Goal: Task Accomplishment & Management: Use online tool/utility

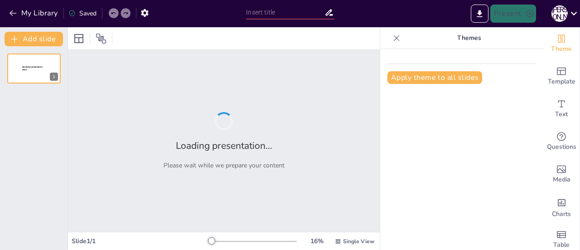
type input "Значення рідної мови для навчання та культурної ідентичності"
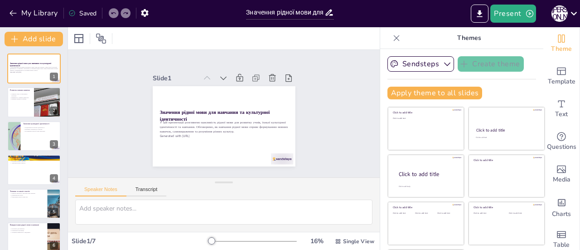
scroll to position [41, 0]
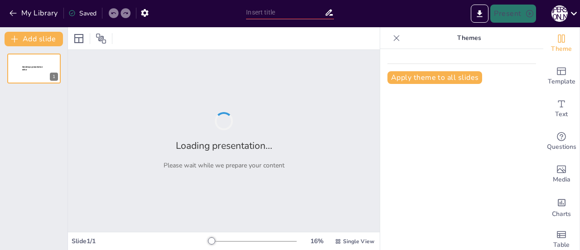
type input "Значення рідної мови для навчання та культурної ідентичності"
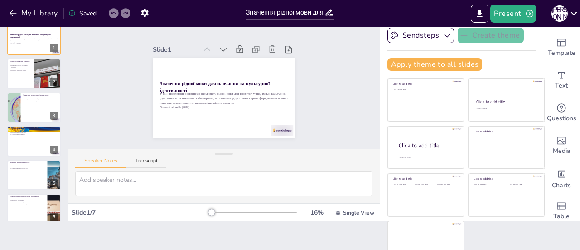
scroll to position [41, 0]
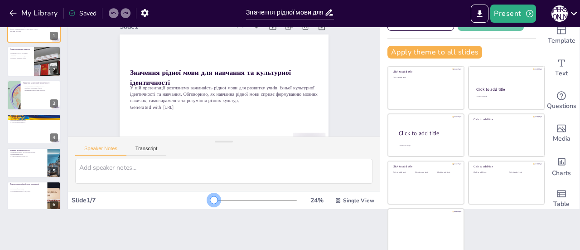
click at [210, 199] on div at bounding box center [213, 199] width 7 height 7
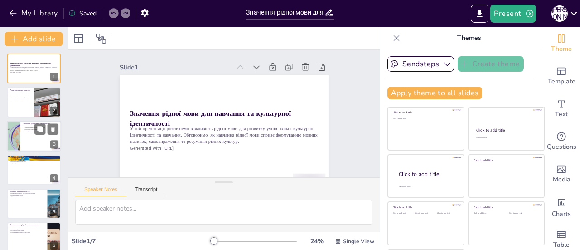
scroll to position [43, 0]
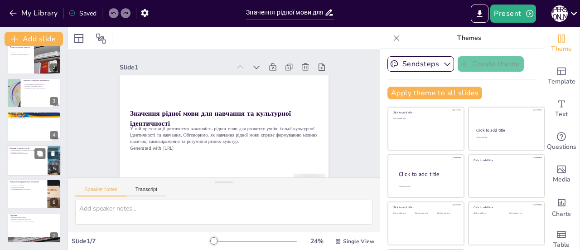
click at [31, 157] on div at bounding box center [34, 160] width 54 height 31
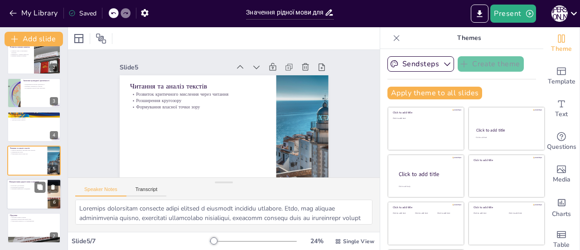
click at [20, 190] on p "Створення комфортного середовища" at bounding box center [27, 189] width 35 height 2
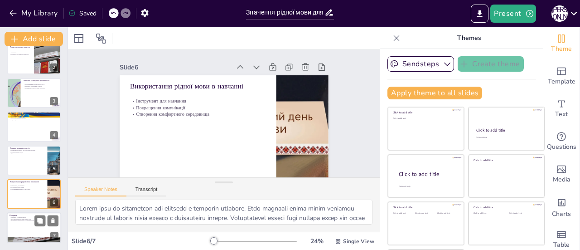
click at [16, 220] on p "Формування впевненості та самовираження" at bounding box center [34, 221] width 49 height 2
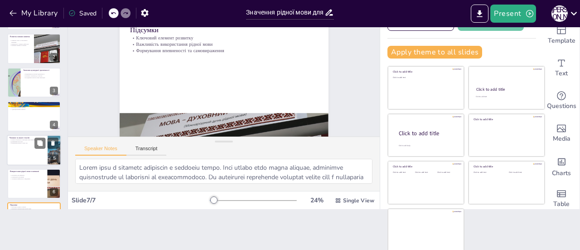
scroll to position [0, 0]
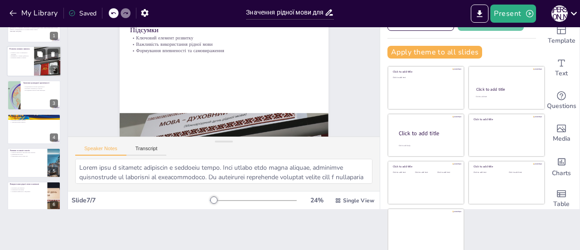
click at [21, 67] on div at bounding box center [34, 61] width 54 height 31
type textarea "Розвиток усного та письмового мовлення є основним аспектом навчання рідної мови…"
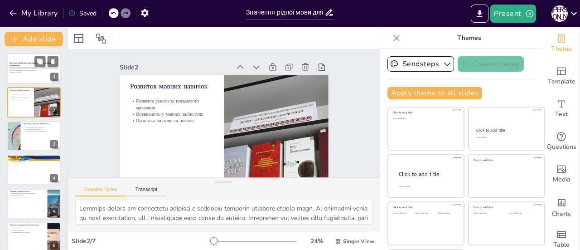
click at [16, 70] on p "У цій презентації розглянемо важливість рідної мови для розвитку учнів, їхньої …" at bounding box center [34, 68] width 49 height 5
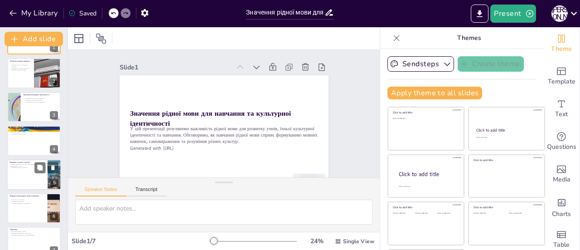
scroll to position [43, 0]
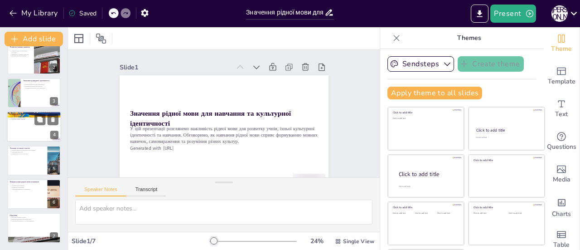
click at [25, 125] on div at bounding box center [34, 126] width 54 height 31
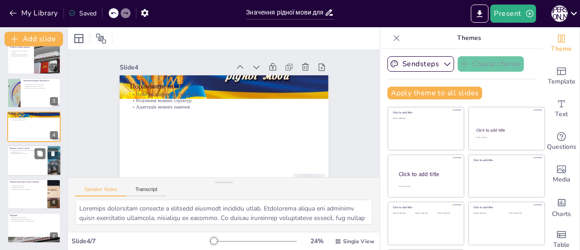
click at [20, 161] on div at bounding box center [34, 160] width 54 height 31
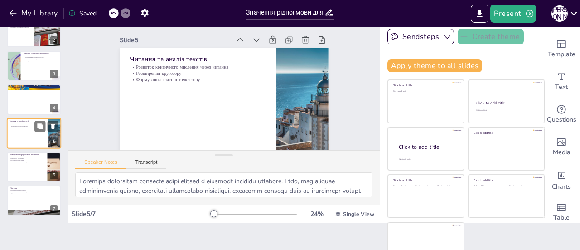
scroll to position [41, 0]
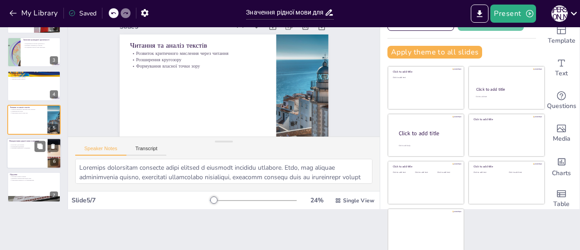
click at [24, 150] on div at bounding box center [34, 153] width 54 height 31
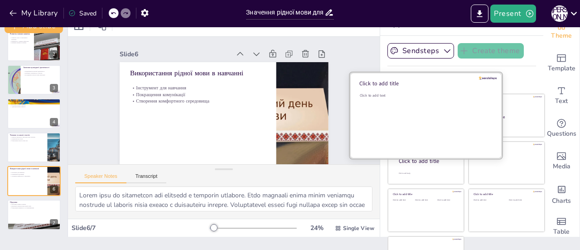
scroll to position [0, 0]
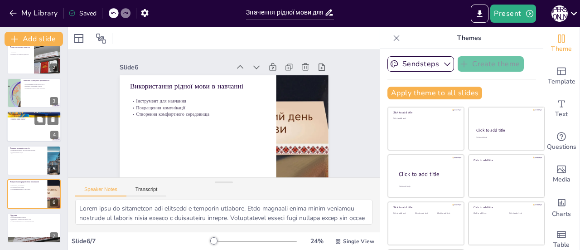
click at [23, 127] on div at bounding box center [34, 126] width 54 height 31
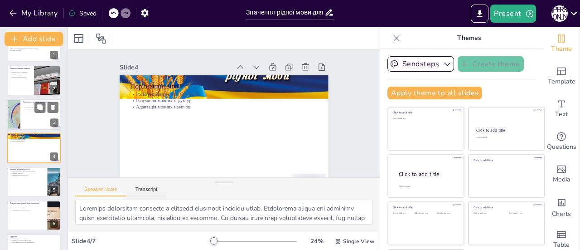
click at [33, 118] on div at bounding box center [34, 114] width 54 height 31
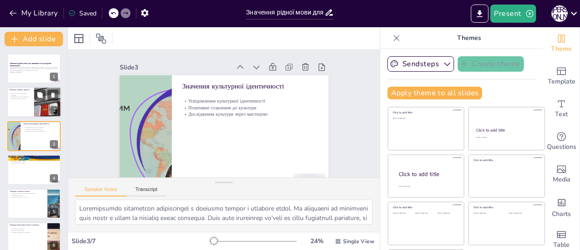
click at [26, 100] on div "Розвиток усного та письмового мовлення Впевненість у мовних здібностях Практика…" at bounding box center [21, 97] width 22 height 8
type textarea "Розвиток усного та письмового мовлення є основним аспектом навчання рідної мови…"
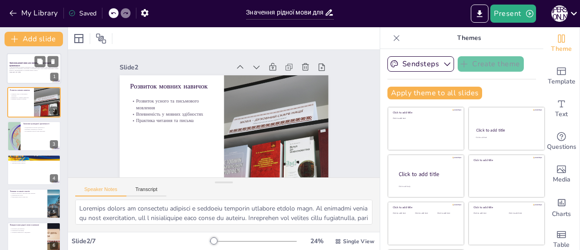
click at [20, 70] on p "У цій презентації розглянемо важливість рідної мови для розвитку учнів, їхньої …" at bounding box center [34, 68] width 49 height 5
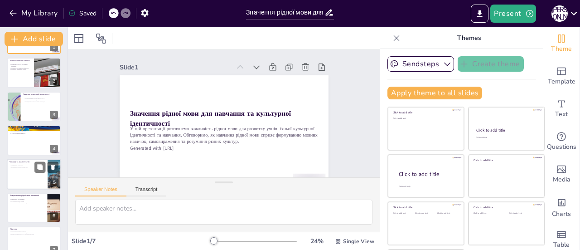
scroll to position [43, 0]
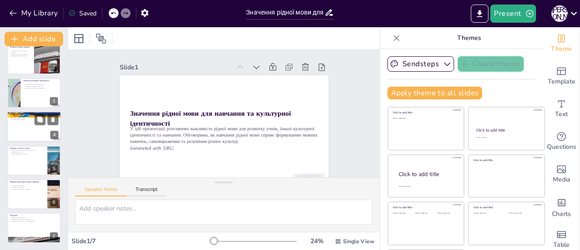
click at [29, 124] on div at bounding box center [34, 126] width 54 height 31
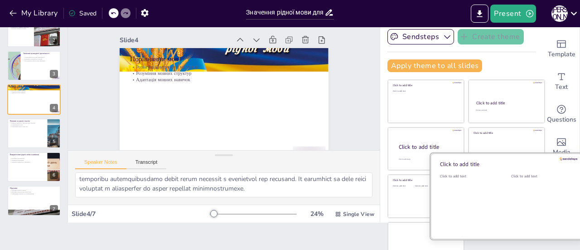
scroll to position [41, 0]
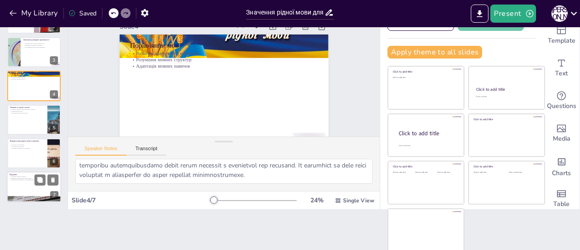
click at [17, 184] on div at bounding box center [34, 187] width 54 height 31
type textarea "Рідна мова є ключовим елементом у розвитку учнів. Вона формує їхні мовні навичк…"
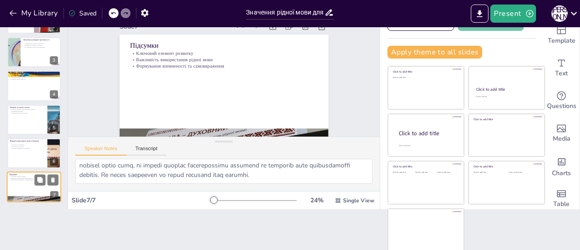
scroll to position [20, 0]
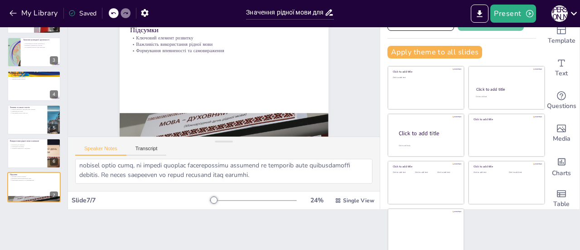
click at [113, 14] on icon at bounding box center [113, 13] width 5 height 2
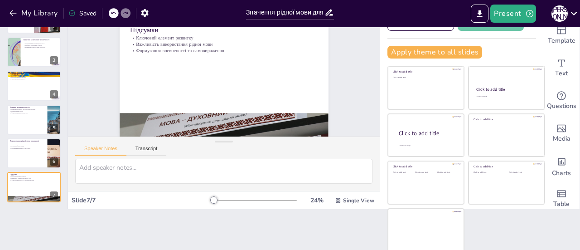
scroll to position [0, 0]
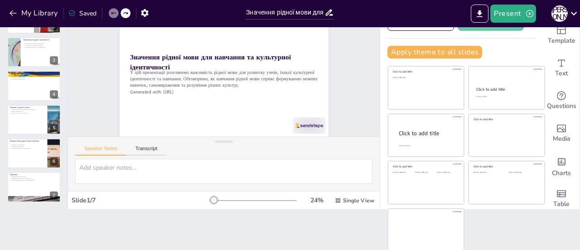
click at [113, 14] on icon at bounding box center [113, 13] width 5 height 2
click at [39, 13] on button "My Library" at bounding box center [34, 13] width 55 height 15
